Goal: Task Accomplishment & Management: Manage account settings

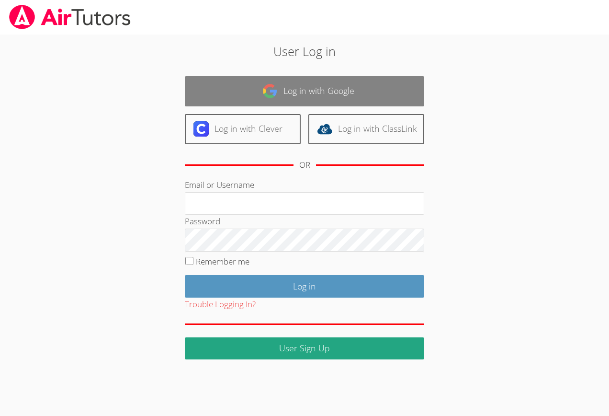
click at [325, 86] on link "Log in with Google" at bounding box center [305, 91] width 240 height 30
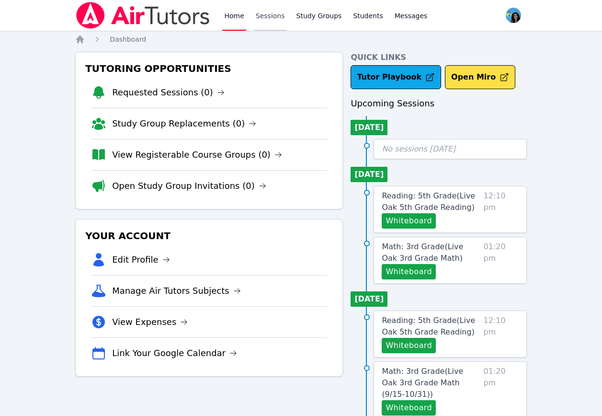
click at [256, 21] on link "Sessions" at bounding box center [270, 15] width 33 height 31
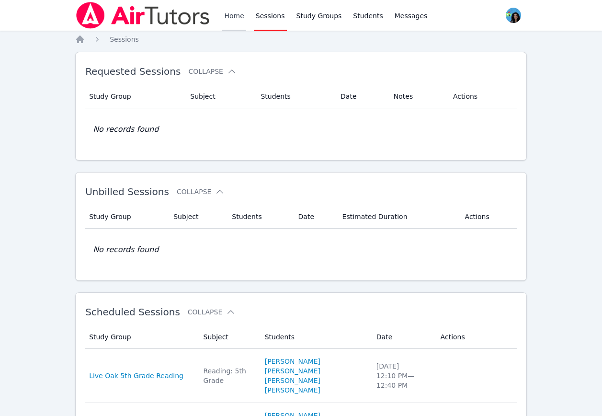
click at [230, 11] on link "Home" at bounding box center [233, 15] width 23 height 31
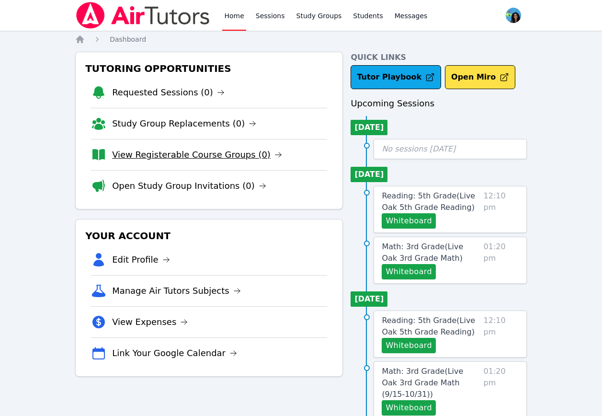
click at [234, 155] on link "View Registerable Course Groups (0)" at bounding box center [197, 154] width 170 height 13
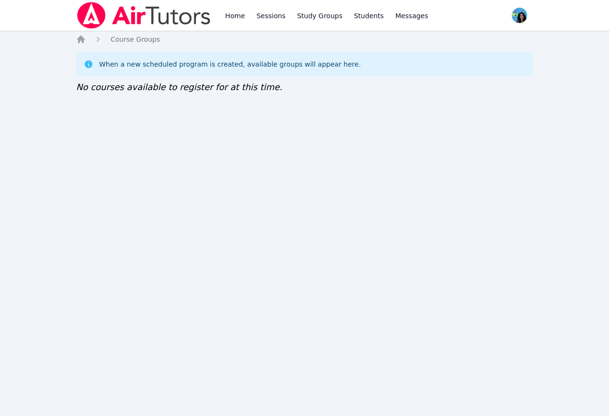
drag, startPoint x: 584, startPoint y: 0, endPoint x: 364, endPoint y: 126, distance: 253.2
click at [364, 126] on div "Home Sessions Study Groups Students Messages Open user menu Maya Habou-Klimczak…" at bounding box center [304, 208] width 609 height 416
drag, startPoint x: 483, startPoint y: 0, endPoint x: 290, endPoint y: 128, distance: 231.9
click at [290, 128] on div "Home Sessions Study Groups Students Messages Open user menu Maya Habou-Klimczak…" at bounding box center [304, 208] width 609 height 416
